Goal: Register for event/course

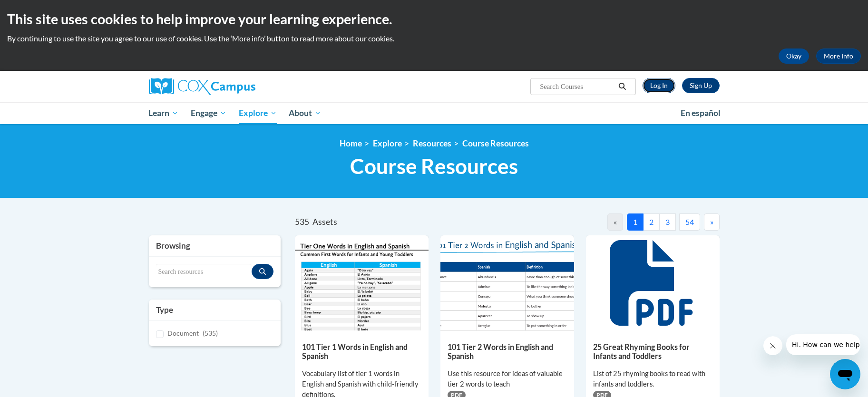
click at [661, 87] on link "Log In" at bounding box center [659, 85] width 33 height 15
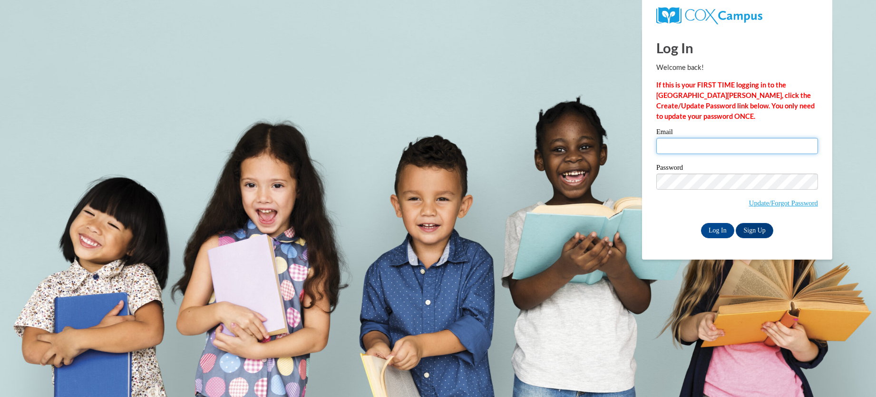
click at [689, 148] on input "Email" at bounding box center [738, 146] width 162 height 16
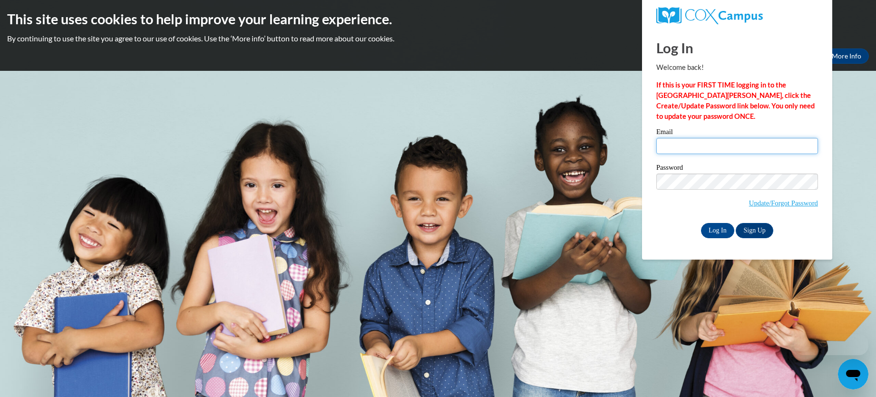
type input "slmiller_25@yahoo.com"
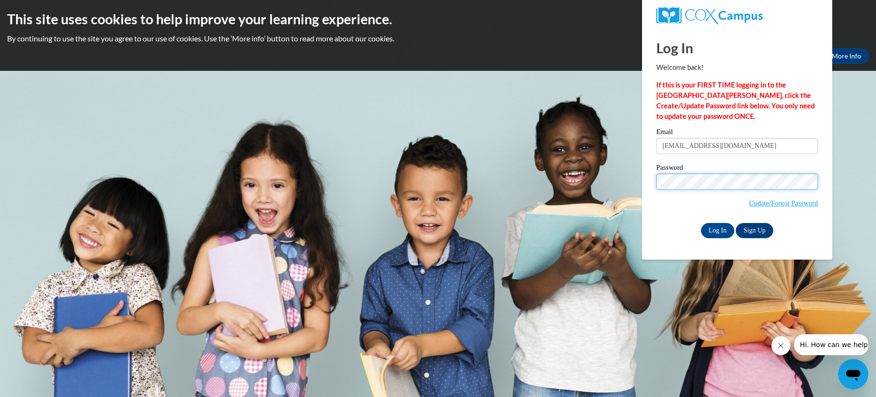
click at [701, 223] on input "Log In" at bounding box center [717, 230] width 33 height 15
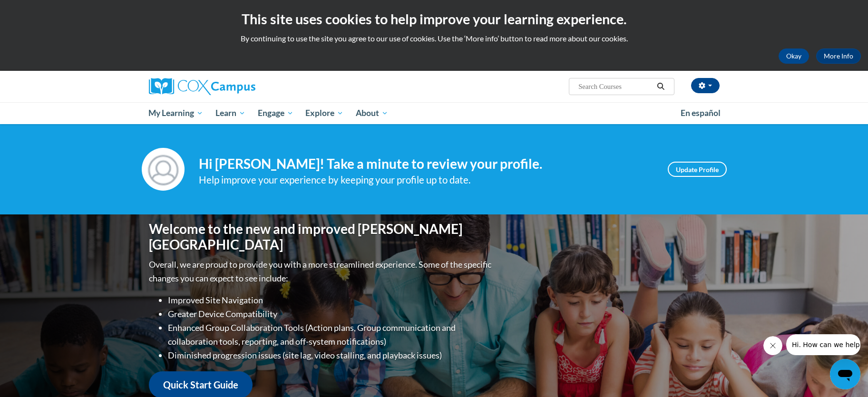
click at [602, 83] on input "Search..." at bounding box center [616, 86] width 76 height 11
type input "Connection dOTS for Dual Language Learners"
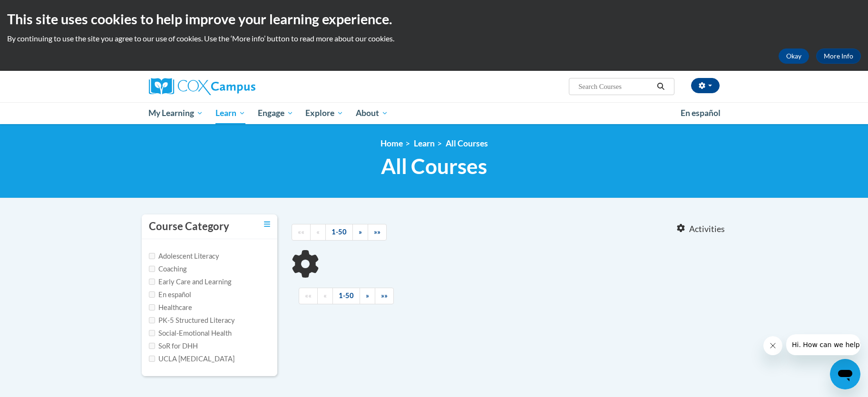
type input "Connection dOTS for Dual Language Learners"
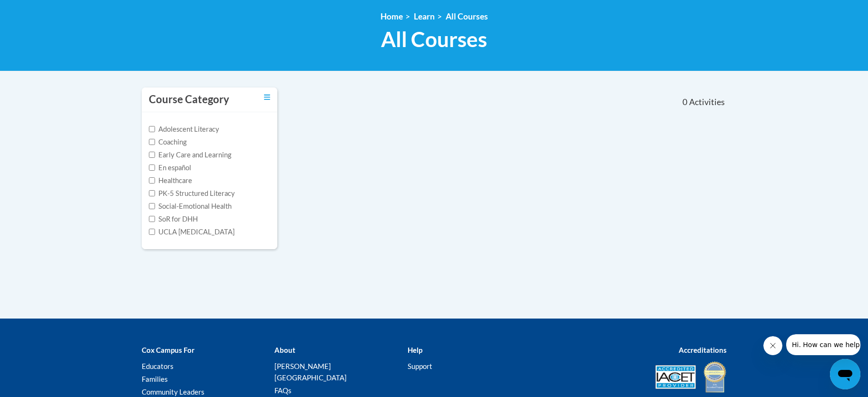
scroll to position [143, 0]
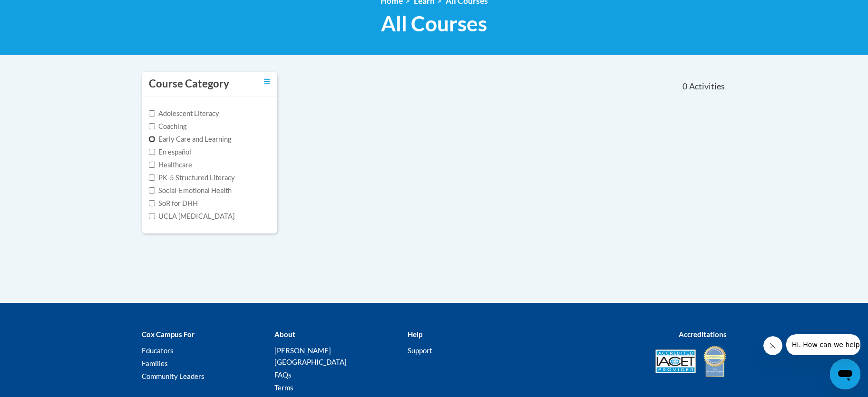
click at [152, 139] on input "Early Care and Learning" at bounding box center [152, 139] width 6 height 6
checkbox input "true"
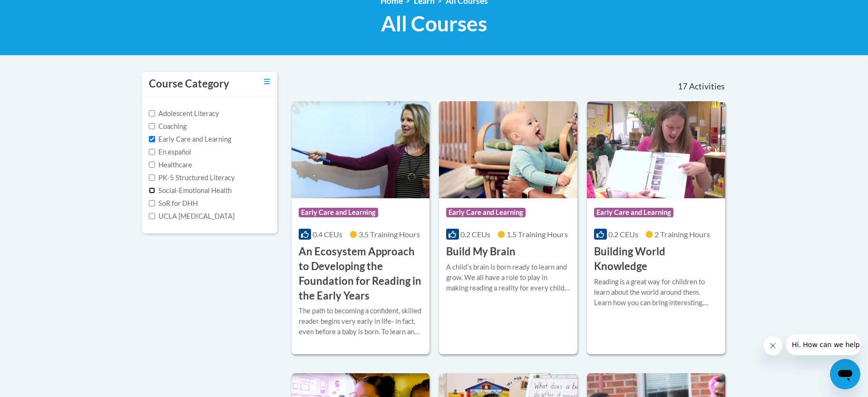
click at [152, 187] on input "Social-Emotional Health" at bounding box center [152, 190] width 6 height 6
checkbox input "true"
click at [154, 180] on input "PK-5 Structured Literacy" at bounding box center [152, 178] width 6 height 6
checkbox input "true"
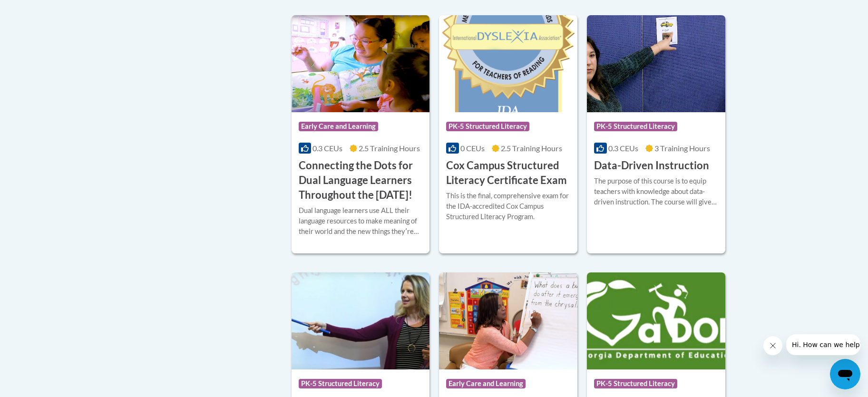
scroll to position [523, 0]
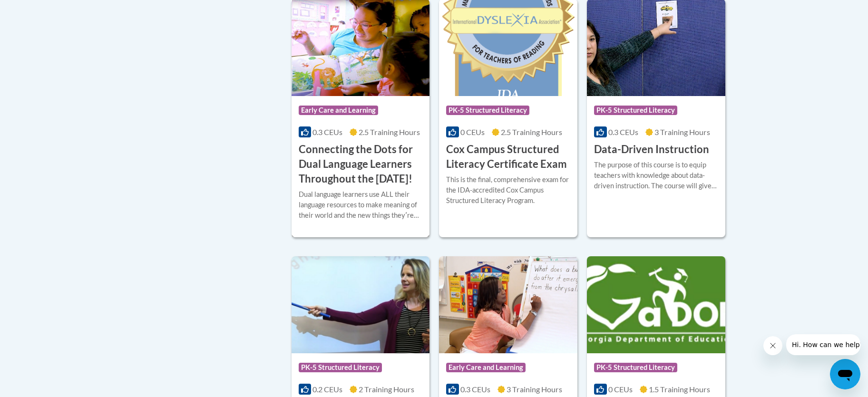
click at [388, 177] on h3 "Connecting the Dots for Dual Language Learners Throughout the [DATE]!" at bounding box center [361, 164] width 124 height 44
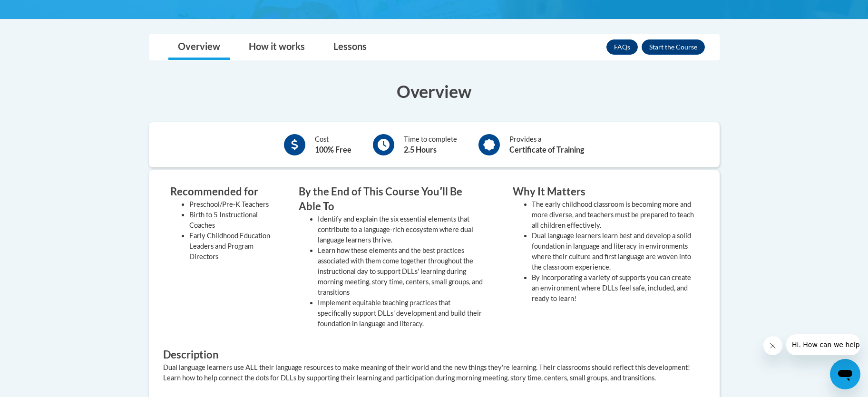
scroll to position [238, 0]
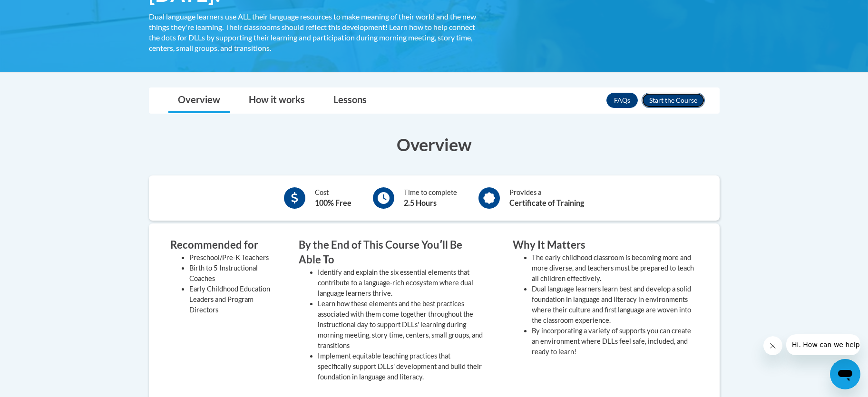
click at [665, 100] on button "Enroll" at bounding box center [673, 100] width 63 height 15
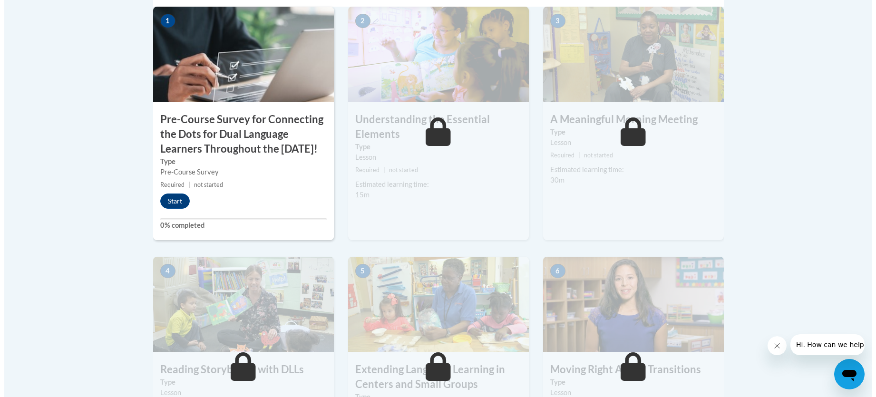
scroll to position [348, 0]
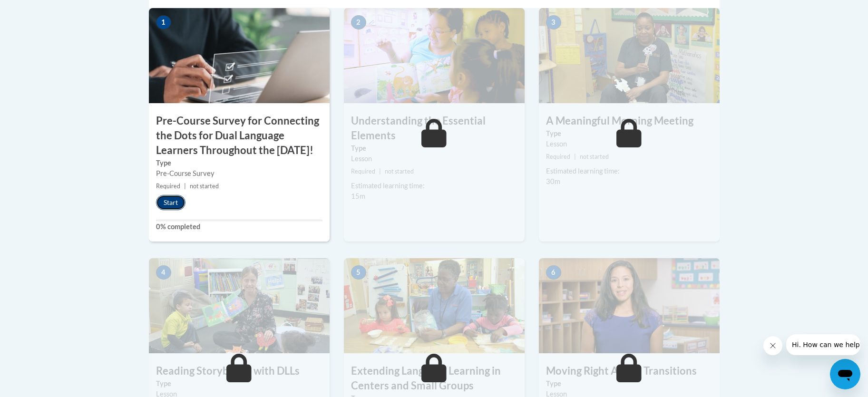
click at [180, 210] on button "Start" at bounding box center [171, 202] width 30 height 15
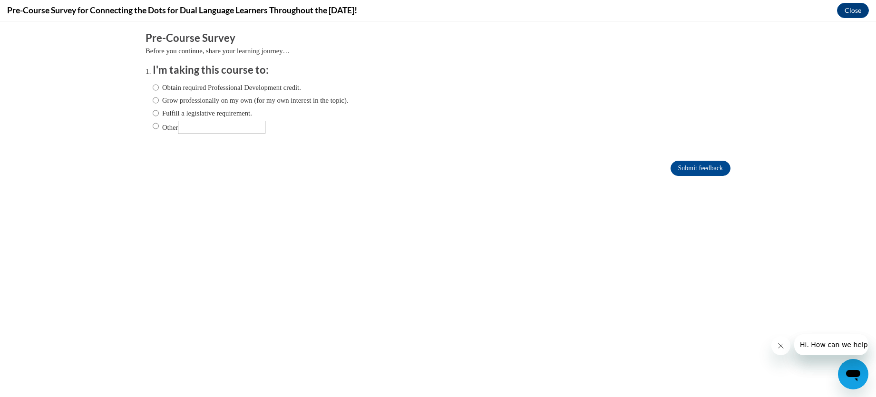
scroll to position [0, 0]
click at [153, 88] on input "Obtain required Professional Development credit." at bounding box center [156, 87] width 6 height 10
radio input "true"
click at [153, 99] on input "Grow professionally on my own (for my own interest in the topic)." at bounding box center [156, 100] width 6 height 10
radio input "true"
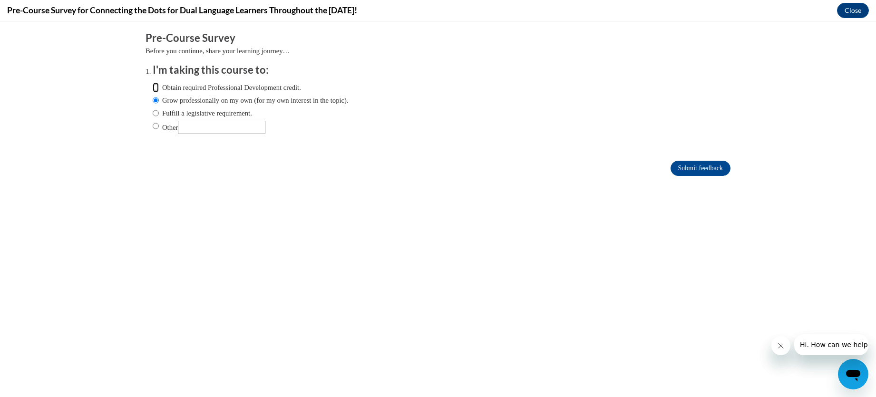
click at [153, 85] on input "Obtain required Professional Development credit." at bounding box center [156, 87] width 6 height 10
radio input "true"
click at [671, 170] on input "Submit feedback" at bounding box center [701, 168] width 60 height 15
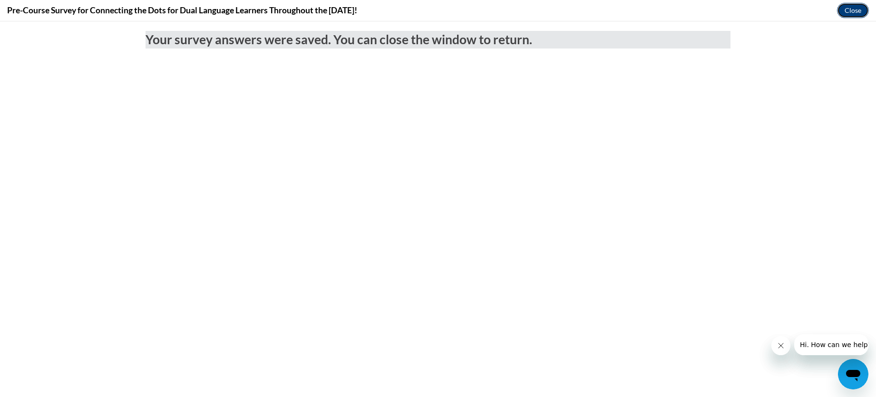
click at [868, 12] on button "Close" at bounding box center [853, 10] width 32 height 15
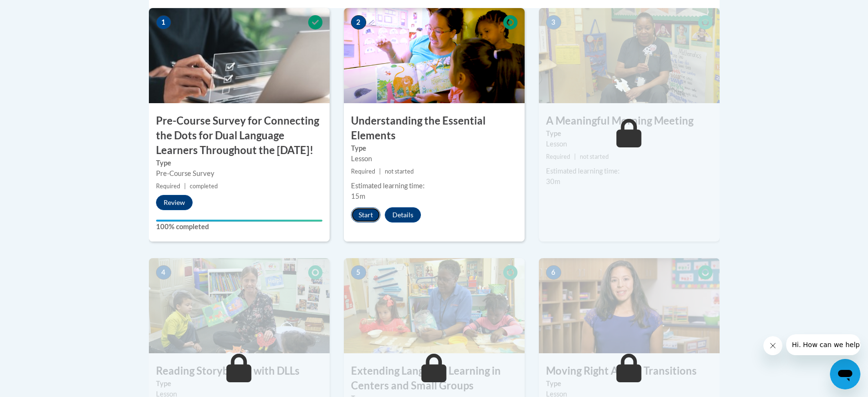
click at [366, 218] on button "Start" at bounding box center [366, 214] width 30 height 15
